Goal: Task Accomplishment & Management: Complete application form

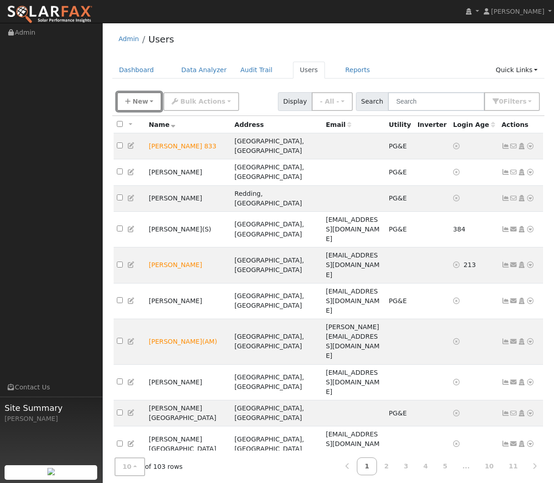
click at [150, 104] on button "New" at bounding box center [139, 101] width 45 height 19
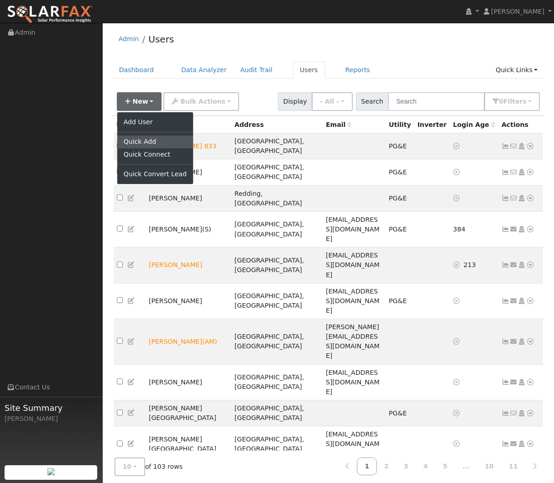
click at [161, 138] on link "Quick Add" at bounding box center [155, 142] width 76 height 13
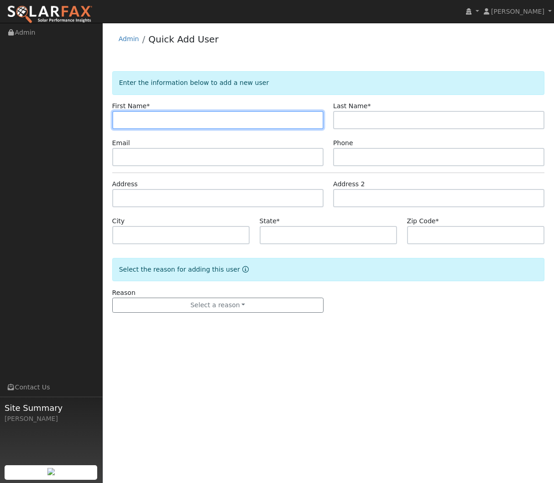
click at [188, 116] on input "text" at bounding box center [217, 120] width 211 height 18
paste input "Pauline"
type input "Pauline"
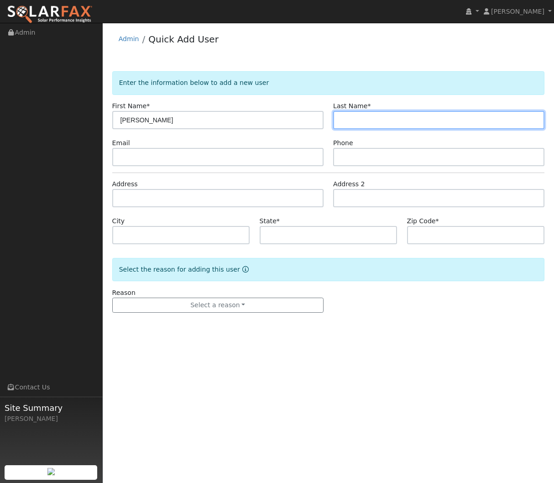
click at [345, 126] on input "text" at bounding box center [438, 120] width 211 height 18
paste input "Horne"
type input "Horne"
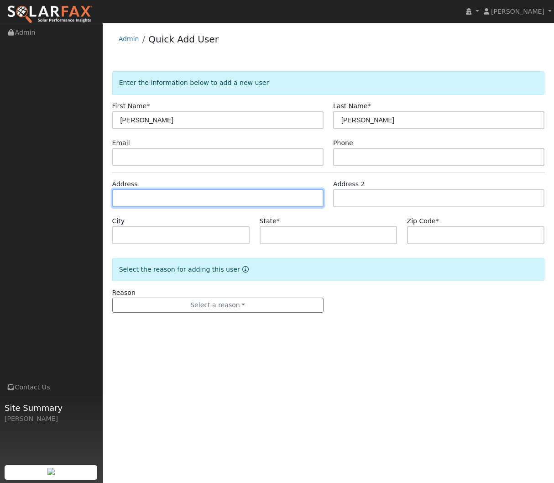
click at [243, 204] on input "text" at bounding box center [217, 198] width 211 height 18
click at [176, 195] on input "text" at bounding box center [217, 198] width 211 height 18
paste input "24186 Oak Way"
type input "24186 Oak Way"
type input "Bella Vista"
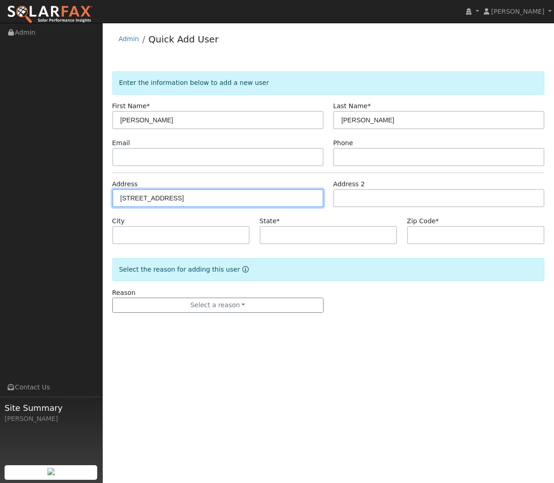
type input "CA"
type input "96008"
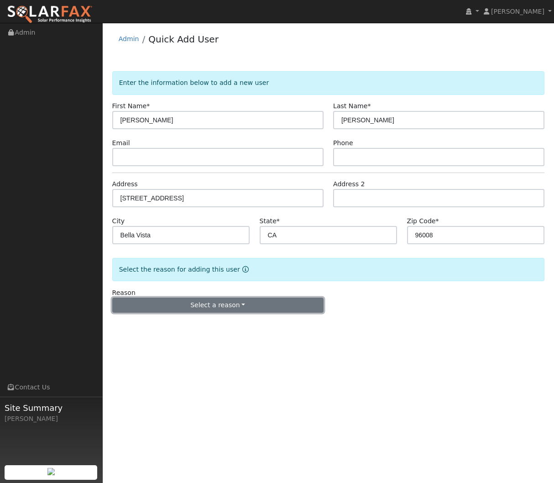
click at [229, 305] on button "Select a reason" at bounding box center [217, 306] width 211 height 16
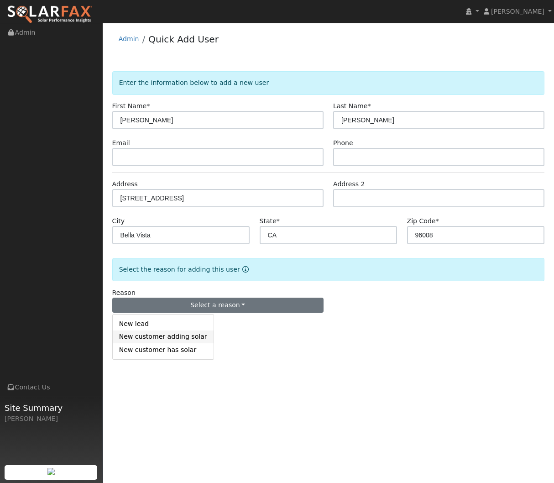
click at [183, 339] on link "New customer adding solar" at bounding box center [163, 336] width 101 height 13
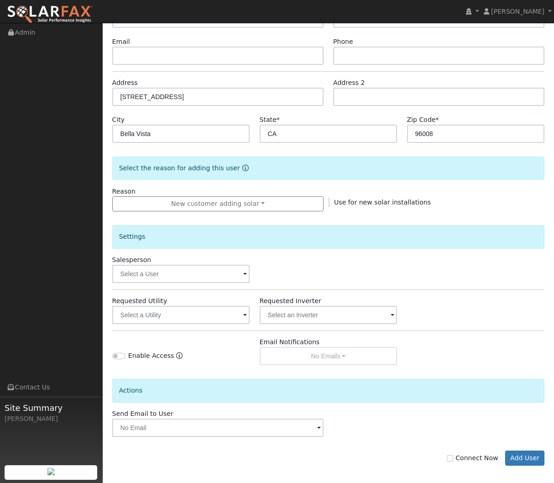
scroll to position [103, 0]
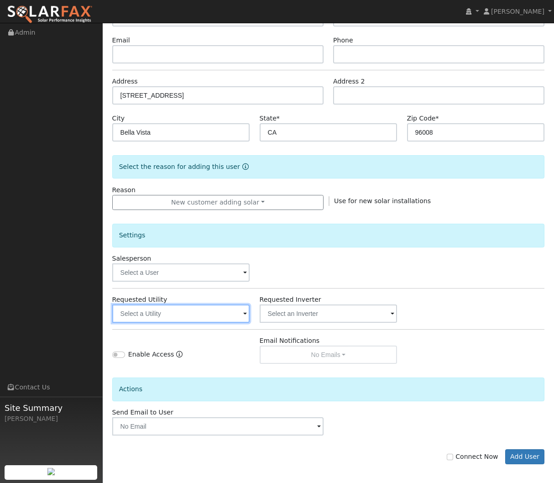
click at [227, 316] on input "text" at bounding box center [181, 313] width 138 height 18
click at [240, 315] on img at bounding box center [238, 312] width 23 height 17
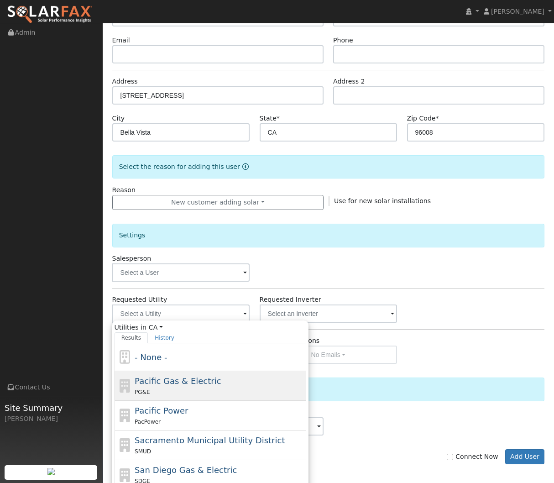
click at [205, 377] on span "Pacific Gas & Electric" at bounding box center [178, 381] width 86 height 10
type input "Pacific Gas & Electric"
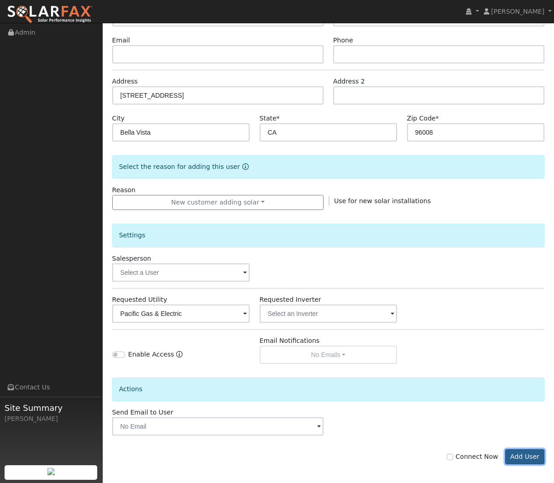
click at [525, 461] on button "Add User" at bounding box center [525, 457] width 40 height 16
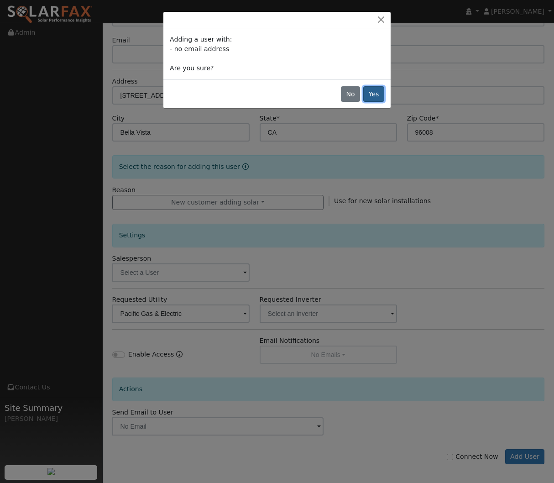
click at [381, 93] on button "Yes" at bounding box center [373, 94] width 21 height 16
